Goal: Task Accomplishment & Management: Use online tool/utility

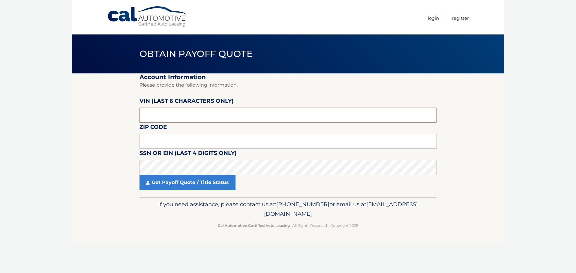
click at [163, 119] on input "text" at bounding box center [287, 115] width 297 height 15
type input "003907"
click at [169, 142] on input "text" at bounding box center [287, 141] width 297 height 15
type input "11743"
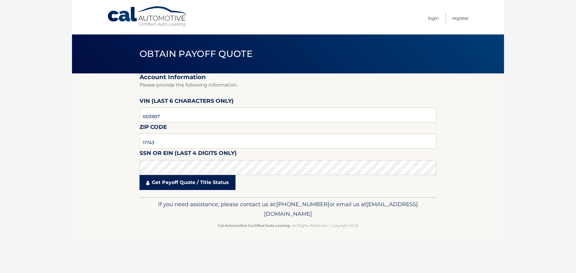
click at [169, 180] on link "Get Payoff Quote / Title Status" at bounding box center [187, 182] width 96 height 15
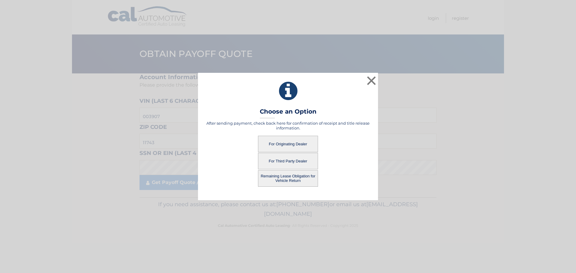
click at [305, 144] on button "For Originating Dealer" at bounding box center [288, 144] width 60 height 16
click at [277, 142] on button "For Originating Dealer" at bounding box center [288, 144] width 60 height 16
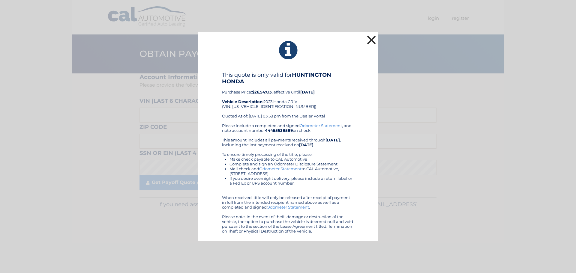
click at [368, 37] on button "×" at bounding box center [371, 40] width 12 height 12
